Goal: Information Seeking & Learning: Learn about a topic

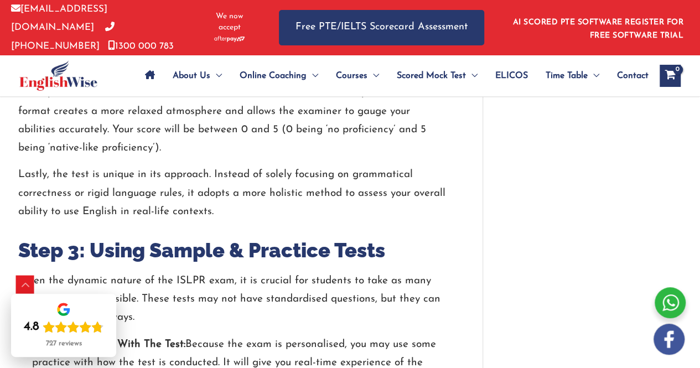
scroll to position [1228, 0]
click at [35, 271] on p "Given the dynamic nature of the ISLPR exam, it is crucial for students to take …" at bounding box center [233, 298] width 431 height 55
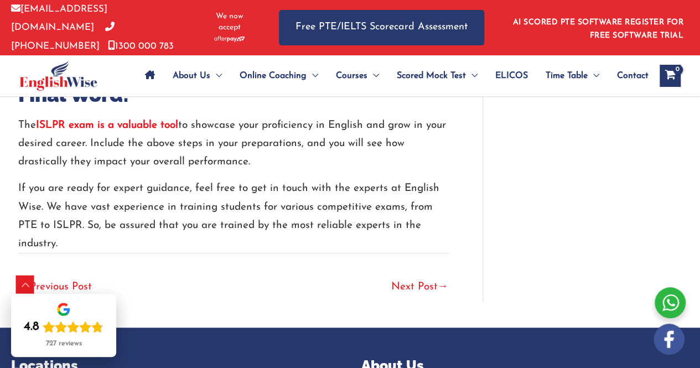
scroll to position [2191, 0]
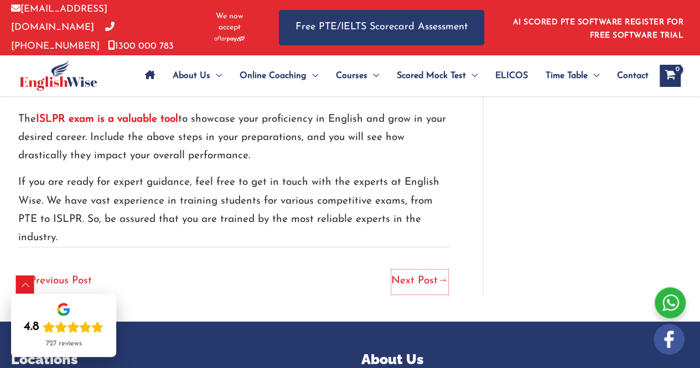
click at [420, 270] on link "Next Post →" at bounding box center [419, 282] width 57 height 24
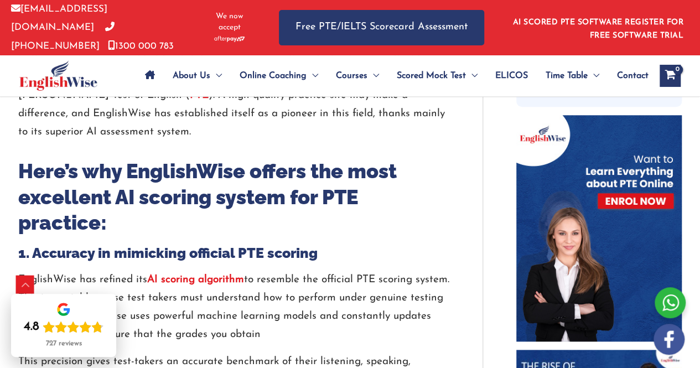
scroll to position [499, 0]
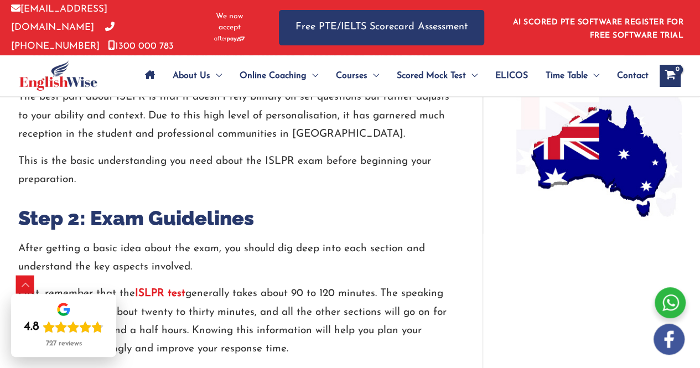
click at [307, 73] on span "Menu Toggle" at bounding box center [313, 75] width 12 height 39
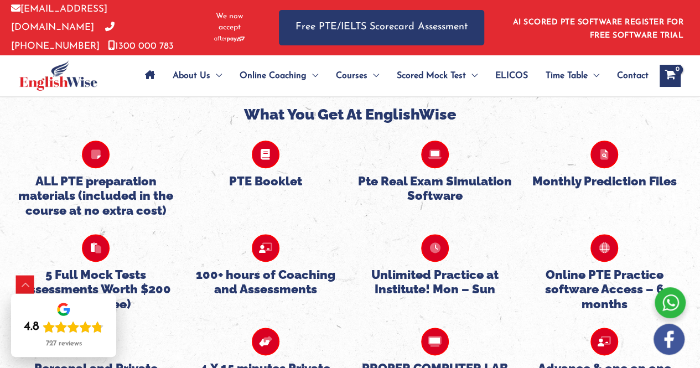
scroll to position [2682, 0]
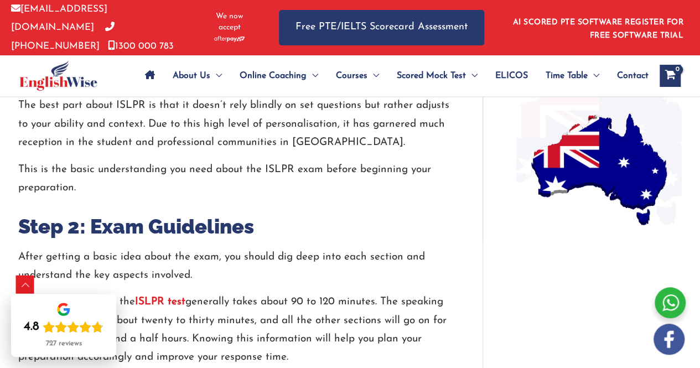
scroll to position [945, 0]
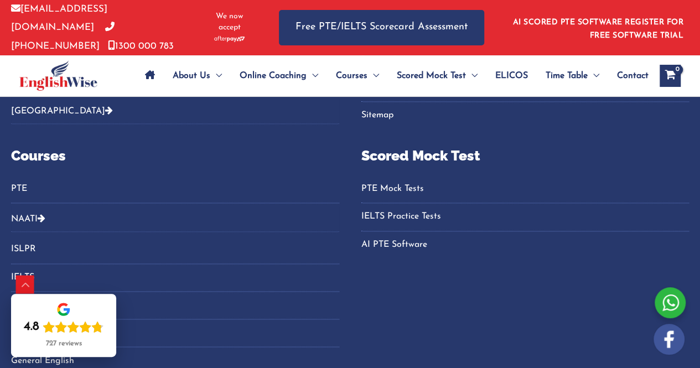
scroll to position [4993, 0]
